Goal: Navigation & Orientation: Find specific page/section

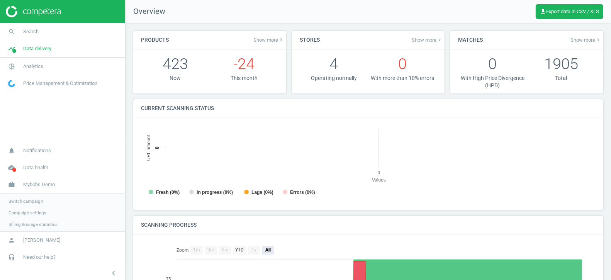
scroll to position [155, 455]
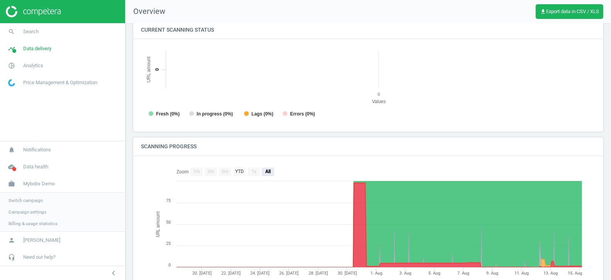
click at [29, 199] on span "Switch campaign" at bounding box center [25, 200] width 34 height 6
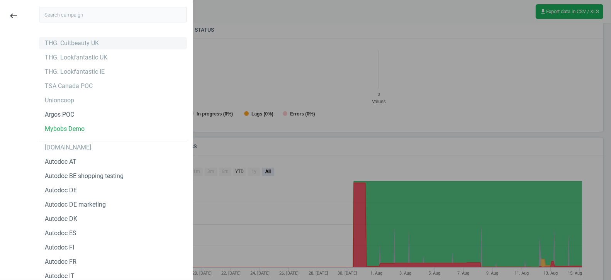
click at [89, 45] on div "THG. Cultbeauty UK" at bounding box center [72, 43] width 54 height 8
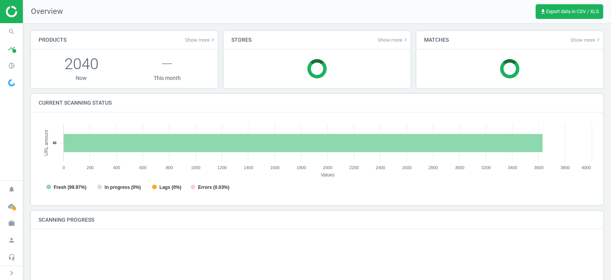
scroll to position [155, 557]
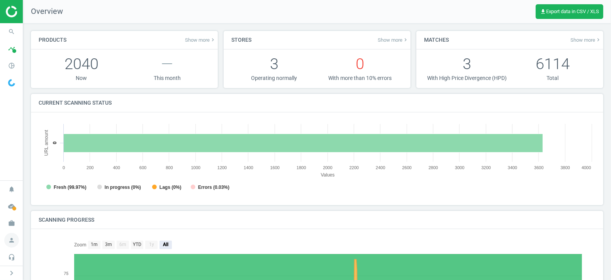
click at [13, 238] on icon "person" at bounding box center [11, 240] width 15 height 15
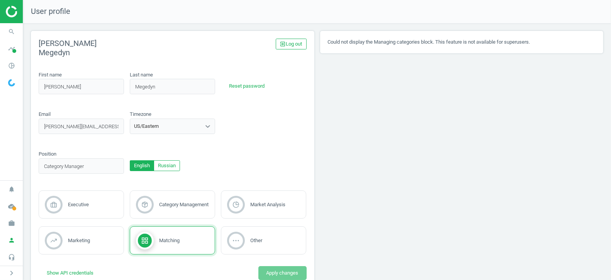
click at [8, 13] on img at bounding box center [33, 12] width 55 height 12
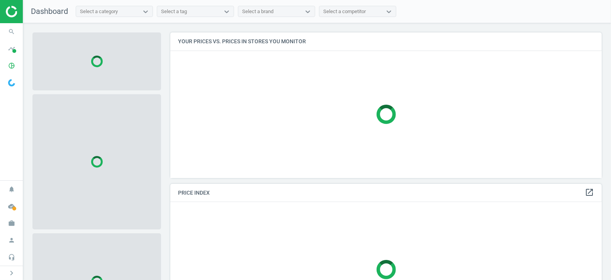
scroll to position [145, 431]
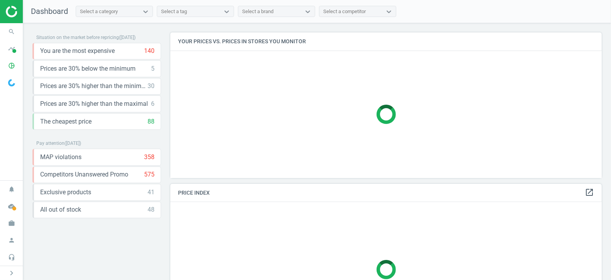
click at [8, 13] on img at bounding box center [33, 12] width 55 height 12
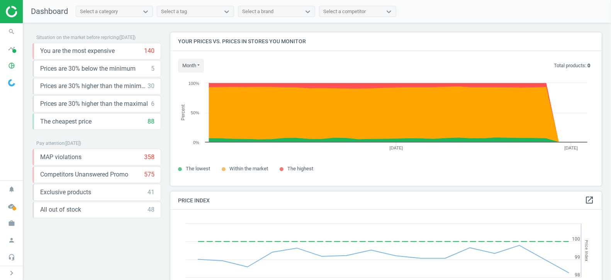
scroll to position [153, 431]
click at [13, 240] on icon "person" at bounding box center [11, 240] width 15 height 15
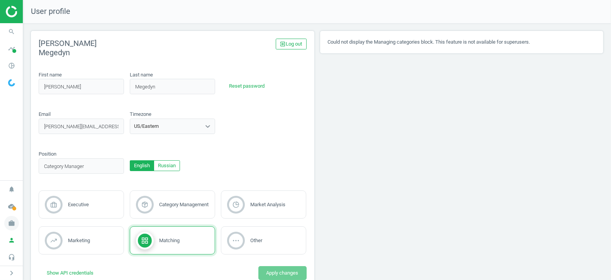
click at [12, 222] on icon "work" at bounding box center [11, 223] width 15 height 15
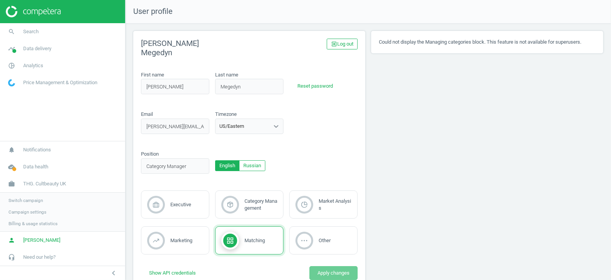
click at [34, 202] on span "Switch campaign" at bounding box center [25, 200] width 34 height 6
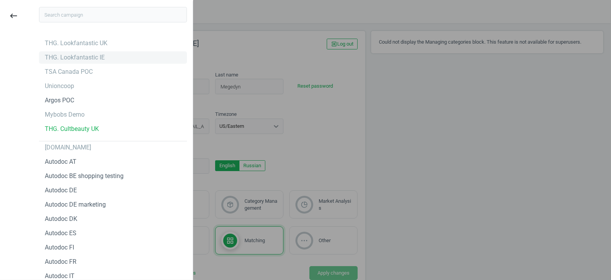
click at [95, 54] on div "THG. Lookfantastic IE" at bounding box center [75, 57] width 60 height 8
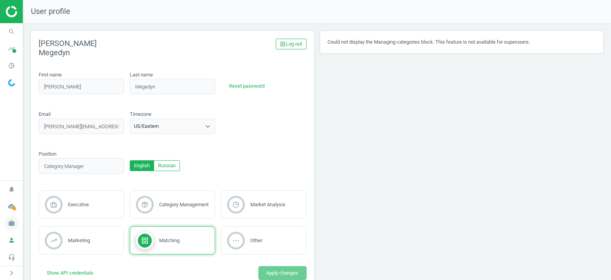
click at [10, 227] on icon "work" at bounding box center [11, 223] width 15 height 15
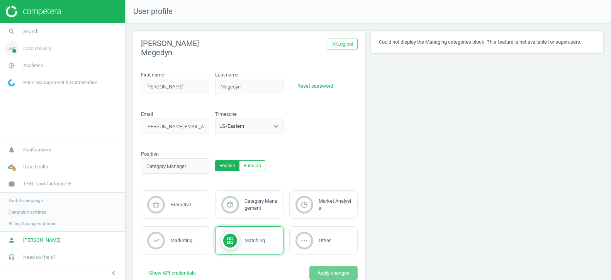
click at [36, 46] on span "Data delivery" at bounding box center [37, 48] width 28 height 7
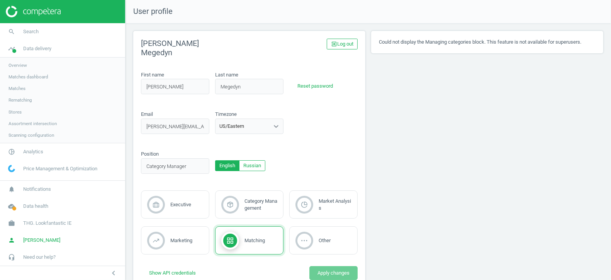
click at [17, 110] on span "Stores" at bounding box center [14, 112] width 13 height 6
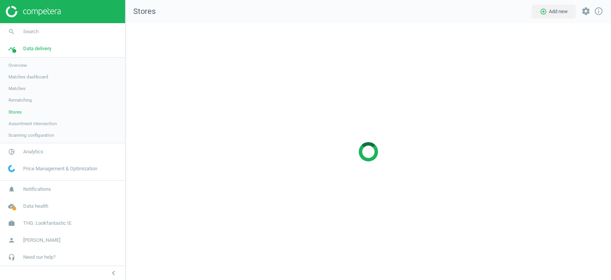
scroll to position [257, 486]
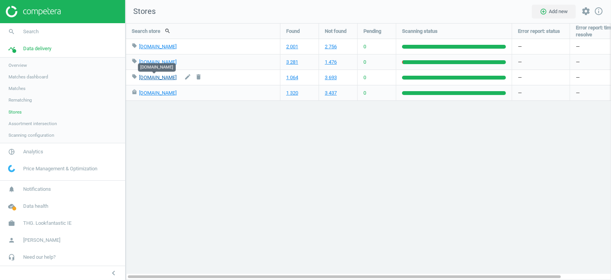
click at [152, 78] on link "[DOMAIN_NAME]" at bounding box center [157, 77] width 37 height 6
click at [46, 226] on span "THG. Lookfantastic IE" at bounding box center [47, 223] width 48 height 7
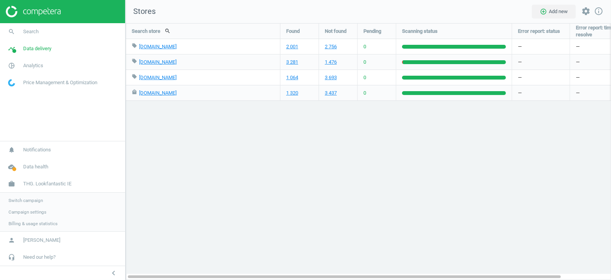
click at [35, 201] on span "Switch campaign" at bounding box center [25, 200] width 34 height 6
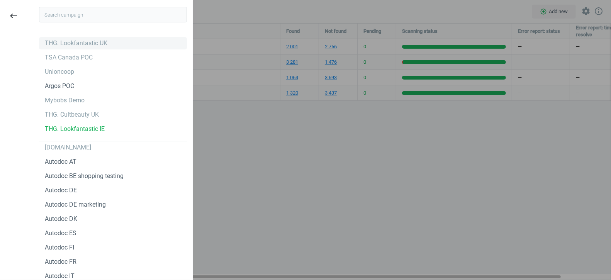
click at [72, 43] on div "THG. Lookfantastic UK" at bounding box center [76, 43] width 63 height 8
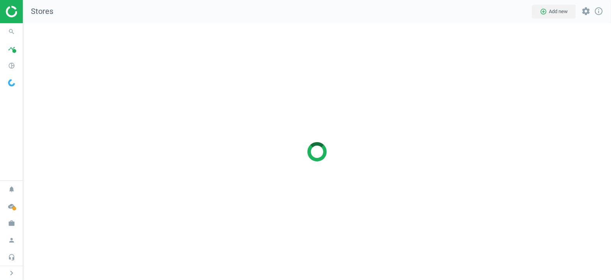
scroll to position [257, 588]
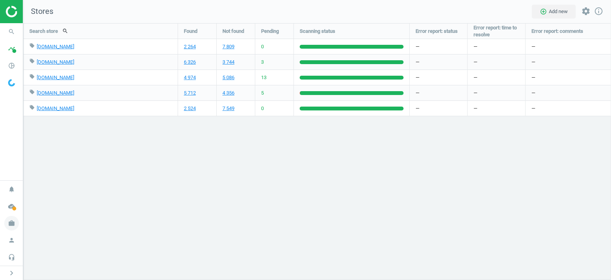
click at [13, 223] on icon "work" at bounding box center [11, 223] width 15 height 15
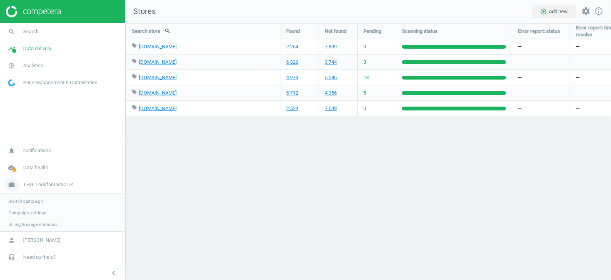
scroll to position [257, 486]
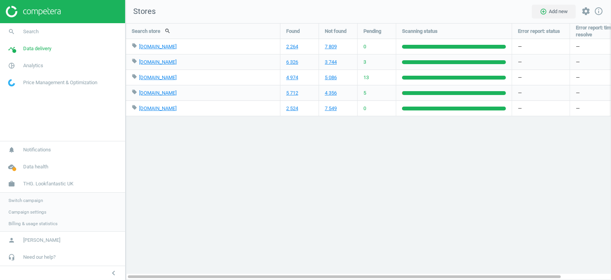
click at [30, 201] on span "Switch campaign" at bounding box center [25, 200] width 34 height 6
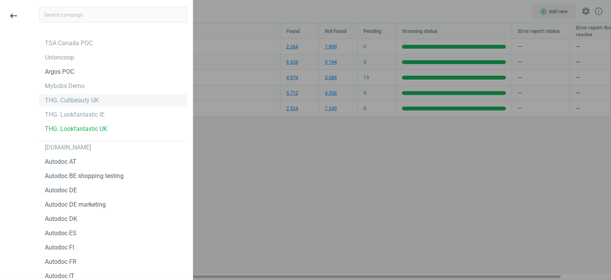
click at [68, 100] on div "THG. Cultbeauty UK" at bounding box center [72, 100] width 54 height 8
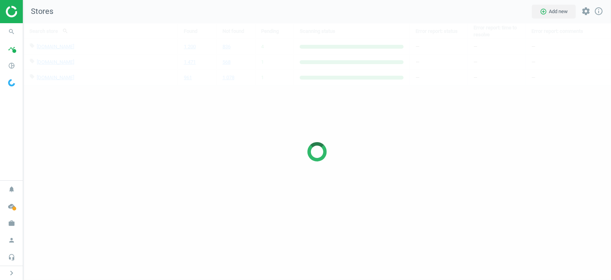
scroll to position [257, 588]
